Goal: Task Accomplishment & Management: Manage account settings

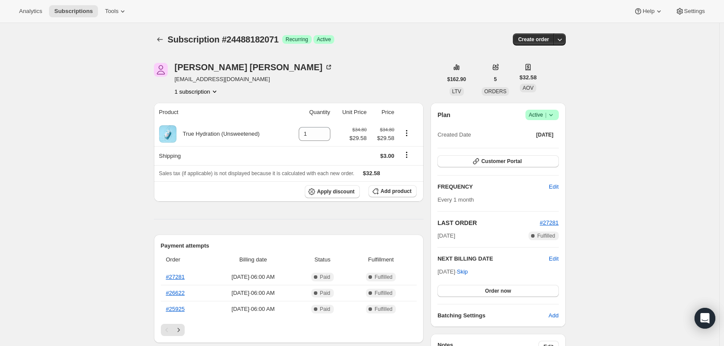
click at [558, 113] on span "Success Active |" at bounding box center [541, 115] width 33 height 10
click at [532, 136] on span "Pause subscription" at bounding box center [544, 132] width 49 height 9
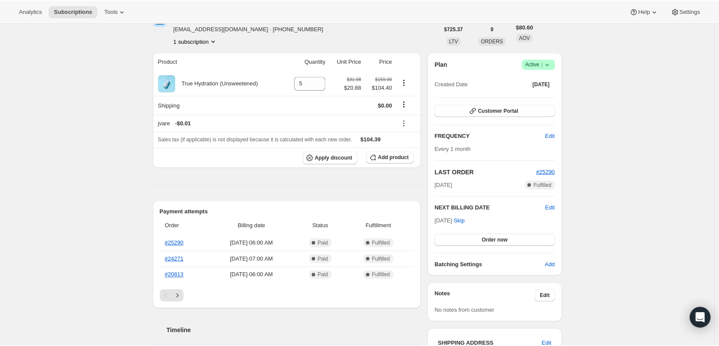
scroll to position [43, 0]
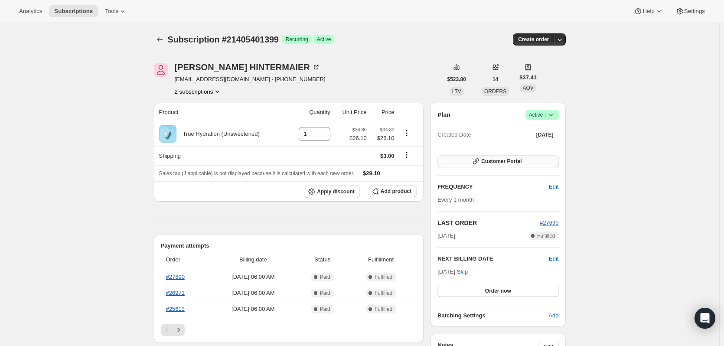
click at [507, 162] on span "Customer Portal" at bounding box center [501, 161] width 40 height 7
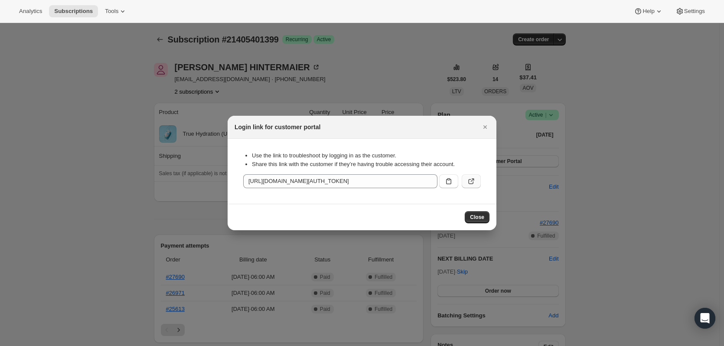
click at [467, 180] on icon ":r36:" at bounding box center [471, 181] width 9 height 9
click at [486, 126] on icon "Close" at bounding box center [484, 126] width 3 height 3
